Goal: Task Accomplishment & Management: Use online tool/utility

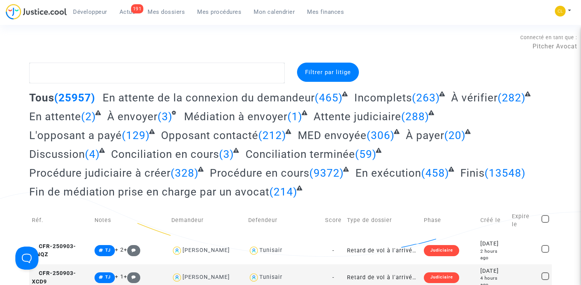
click at [567, 5] on div "Développeur 191 Actus Mes dossiers Mes procédures Mon calendrier Mes finances M…" at bounding box center [290, 14] width 581 height 21
click at [567, 10] on button at bounding box center [562, 11] width 17 height 12
click at [519, 41] on link "Changer de compte" at bounding box center [532, 39] width 78 height 12
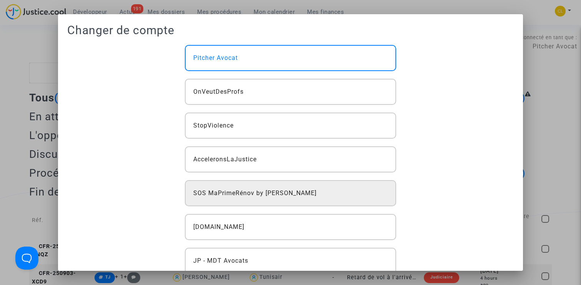
click at [268, 198] on div "SOS MaPrimeRénov by [PERSON_NAME]" at bounding box center [291, 193] width 212 height 26
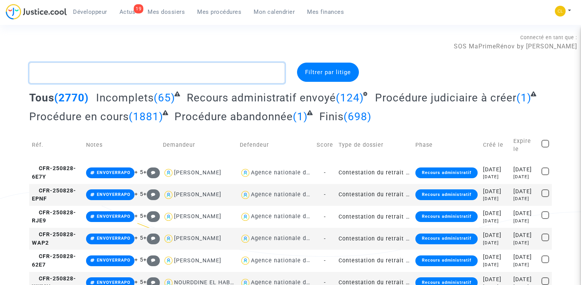
click at [148, 71] on textarea at bounding box center [156, 73] width 255 height 21
type textarea "#"
